Goal: Task Accomplishment & Management: Manage account settings

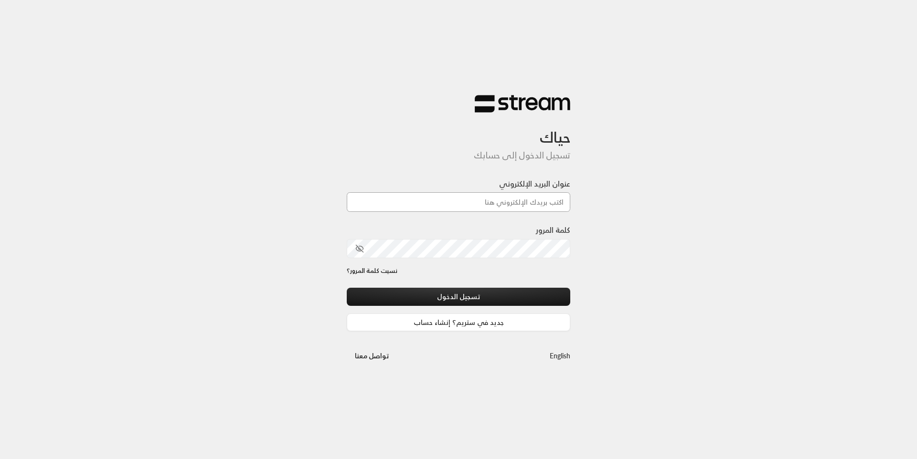
type input "[EMAIL_ADDRESS][DOMAIN_NAME]"
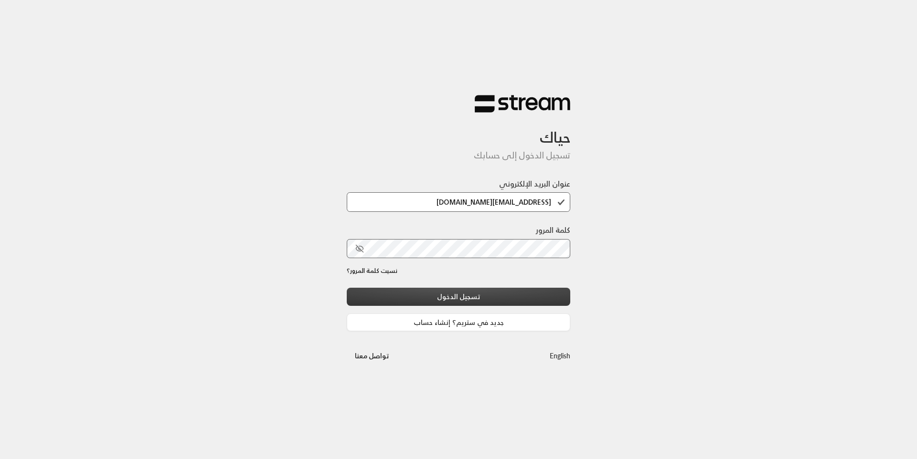
click at [460, 295] on button "تسجيل الدخول" at bounding box center [458, 297] width 223 height 18
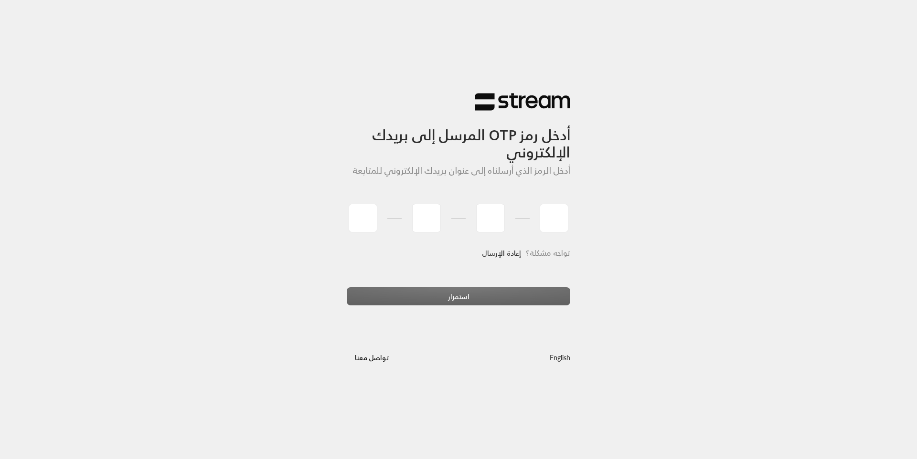
click at [510, 243] on link "إعادة الإرسال" at bounding box center [501, 253] width 39 height 20
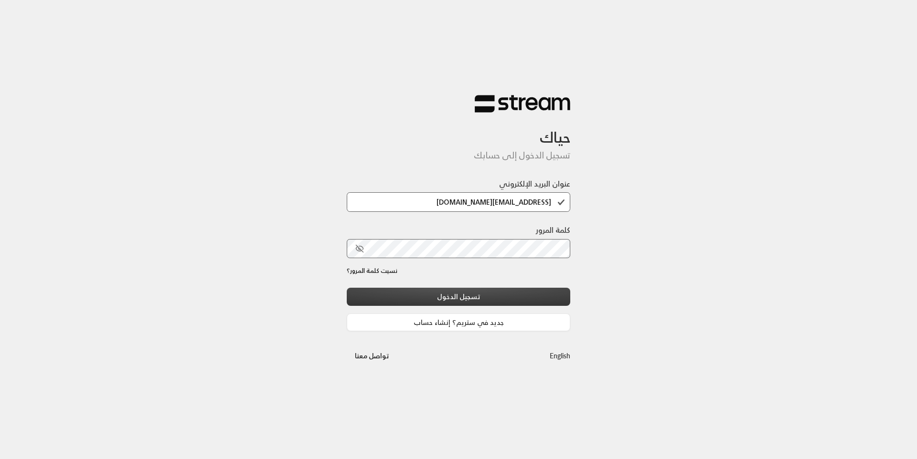
click at [486, 300] on button "تسجيل الدخول" at bounding box center [458, 297] width 223 height 18
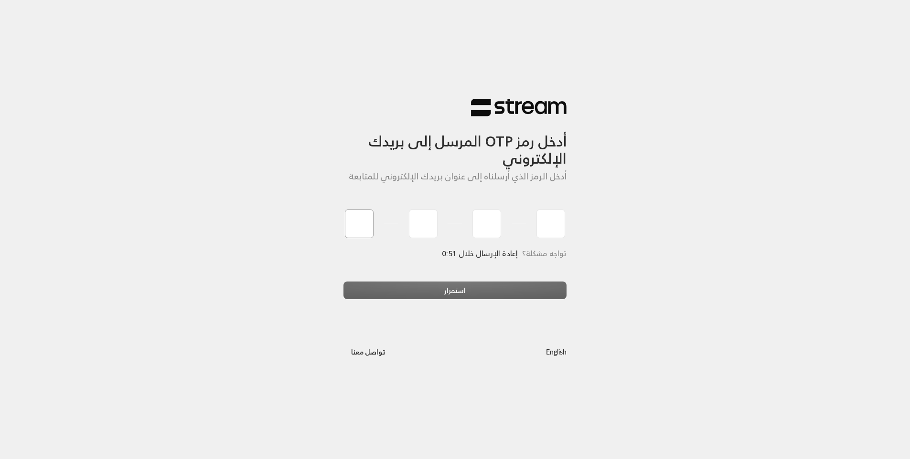
type input "9"
type input "3"
type input "4"
type input "6"
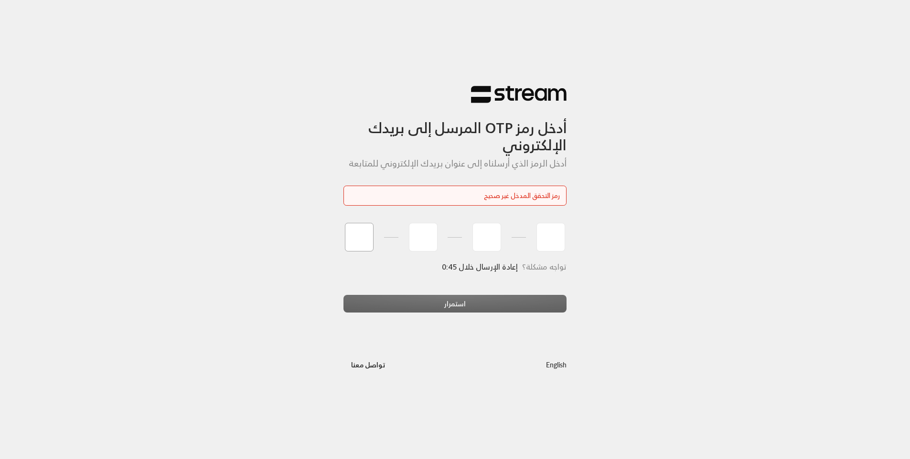
click at [372, 239] on input "tel" at bounding box center [359, 237] width 29 height 29
type input "9"
type input "3"
type input "4"
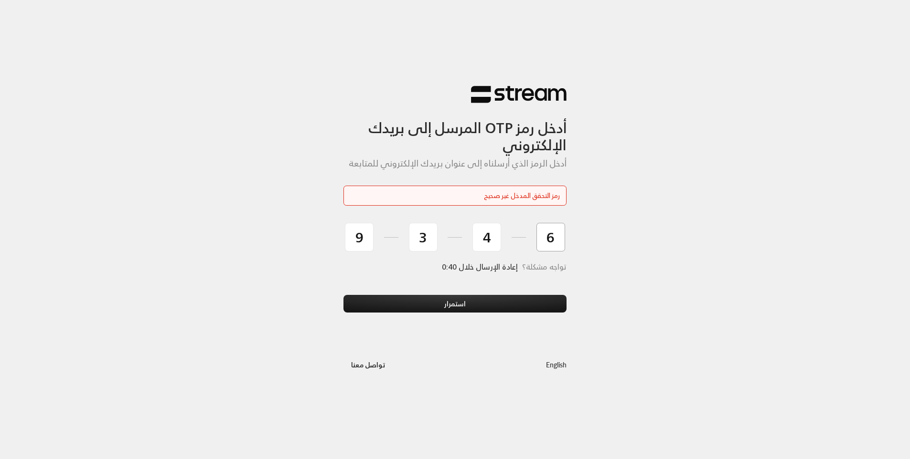
type input "6"
click at [343, 295] on button "استمرار" at bounding box center [454, 304] width 223 height 18
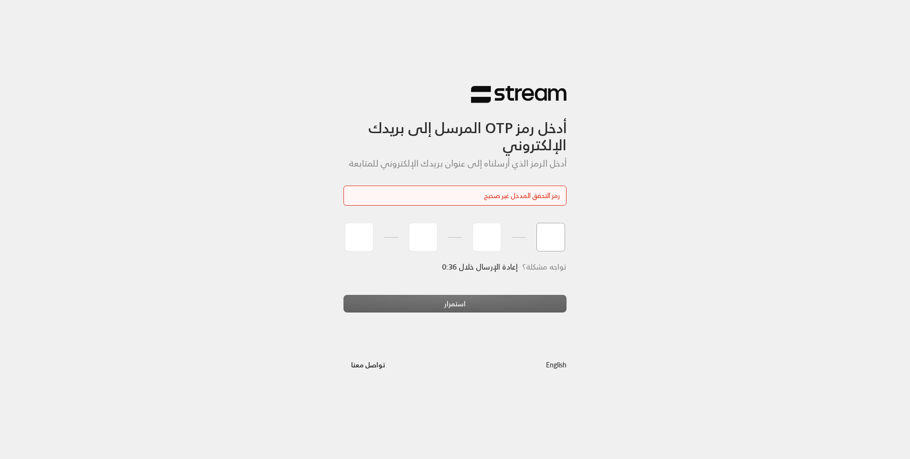
type input "9"
click at [362, 240] on input "tel" at bounding box center [359, 237] width 29 height 29
type input "9"
type input "2"
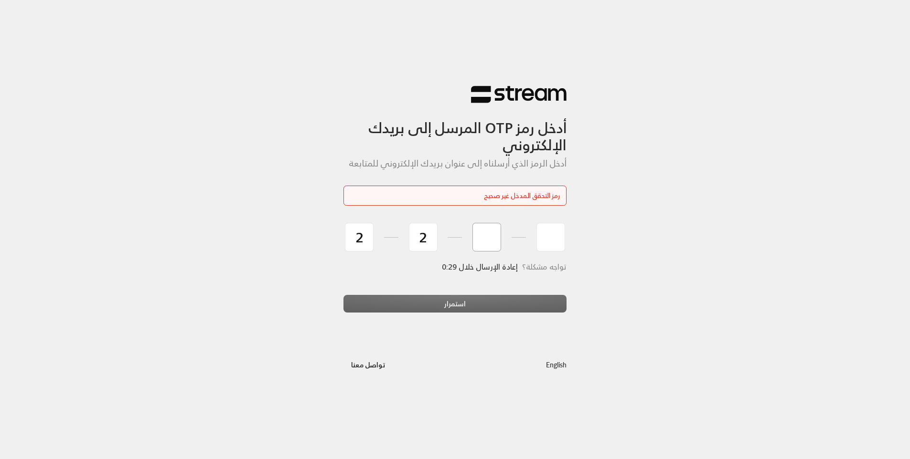
type input "2"
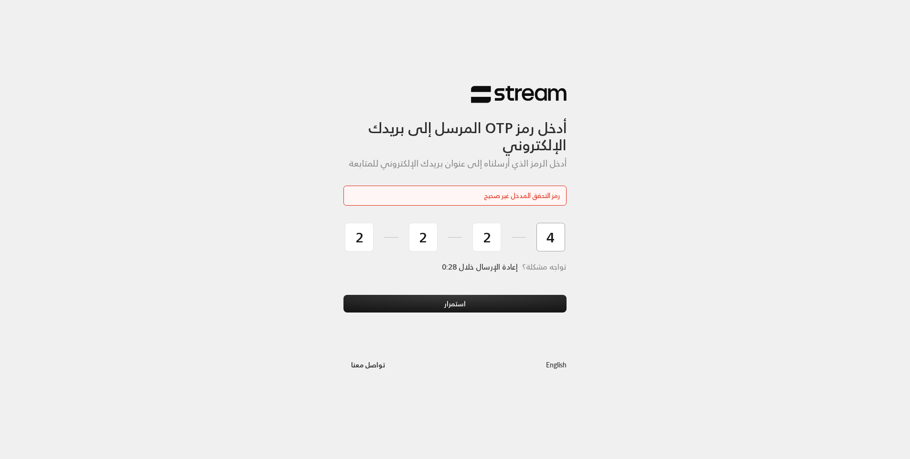
type input "4"
click at [343, 295] on button "استمرار" at bounding box center [454, 304] width 223 height 18
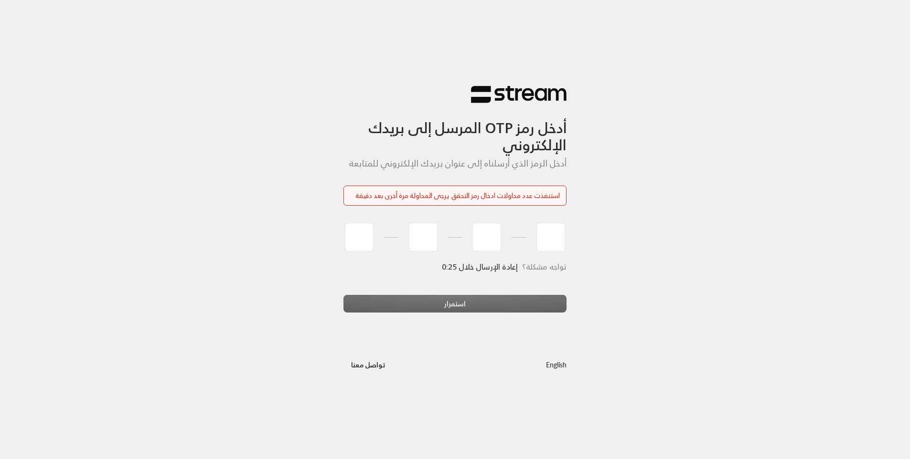
click at [522, 284] on div "تواجه مشكلة؟ إعادة الإرسال خلال 0:25" at bounding box center [454, 279] width 223 height 32
click at [364, 237] on input "tel" at bounding box center [359, 237] width 29 height 29
type input "2"
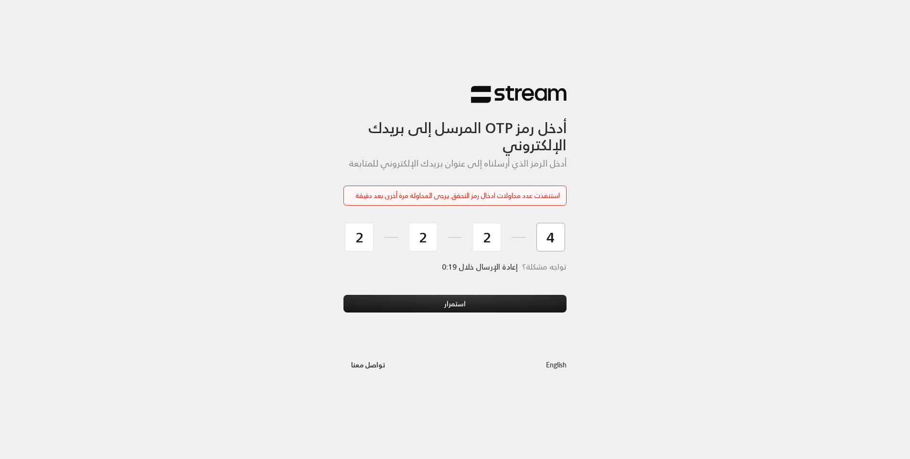
type input "4"
click at [343, 295] on button "استمرار" at bounding box center [454, 304] width 223 height 18
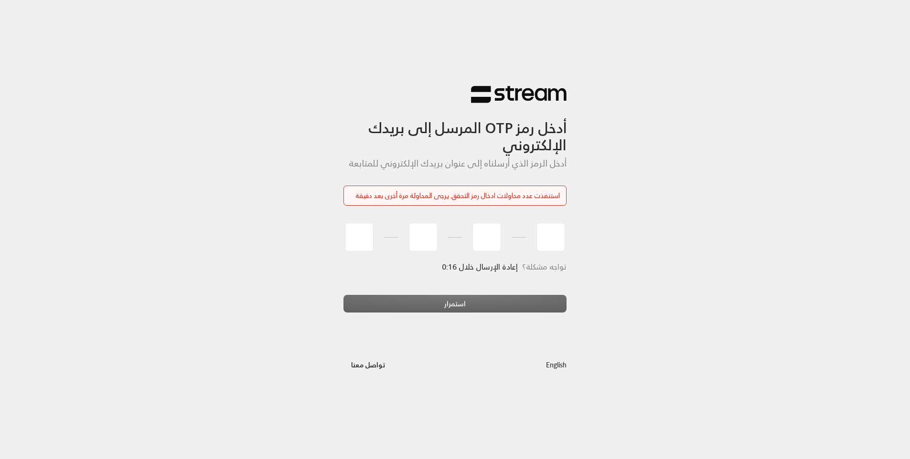
click at [660, 285] on div "أدخل رمز OTP المرسل إلى بريدك الإلكتروني أدخل الرمز الذي أرسلناه إلى عنوان بريد…" at bounding box center [455, 229] width 910 height 459
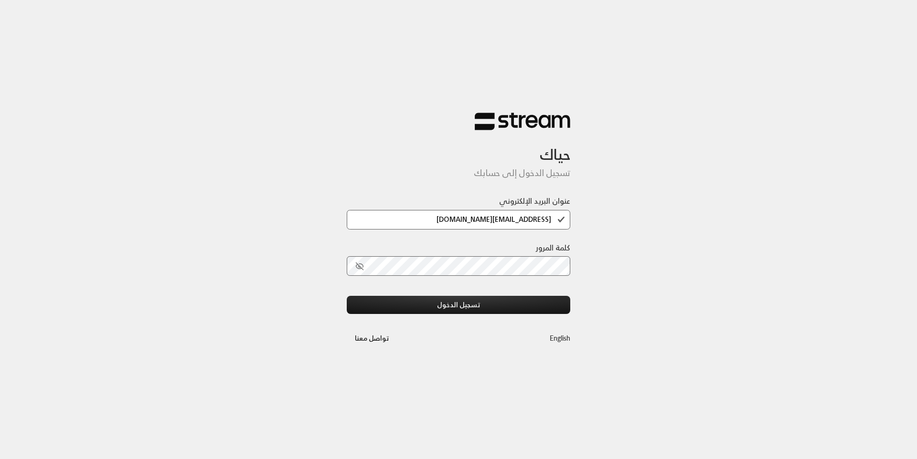
click at [335, 115] on div "حياك تسجيل الدخول إلى حسابك عنوان البريد الإلكتروني [EMAIL_ADDRESS][DOMAIN_NAME…" at bounding box center [458, 229] width 917 height 459
click at [333, 80] on div "حياك تسجيل الدخول إلى حسابك عنوان البريد الإلكتروني [EMAIL_ADDRESS][DOMAIN_NAME…" at bounding box center [458, 229] width 917 height 459
